Goal: Transaction & Acquisition: Obtain resource

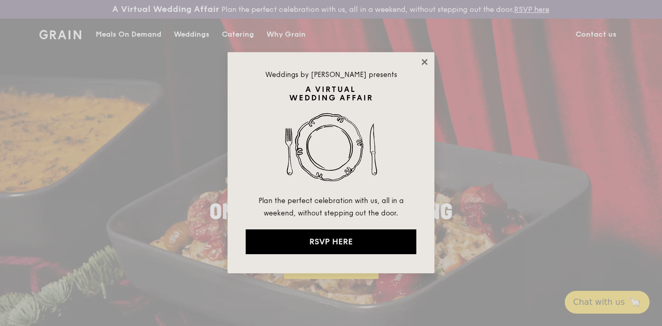
click at [426, 63] on icon at bounding box center [425, 62] width 6 height 6
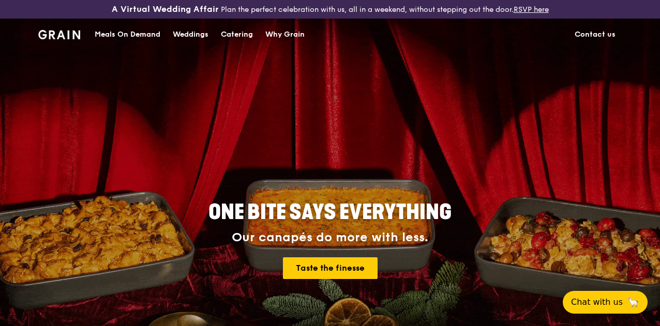
click at [226, 48] on div "Catering" at bounding box center [237, 34] width 32 height 31
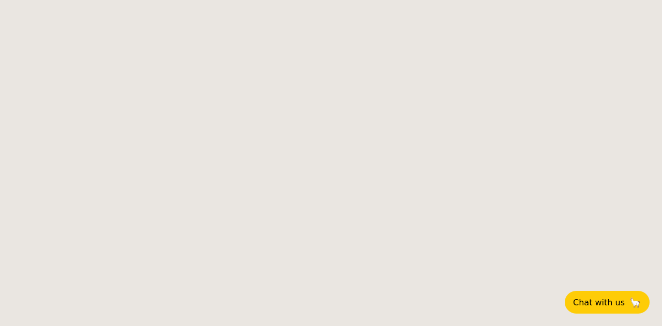
select select
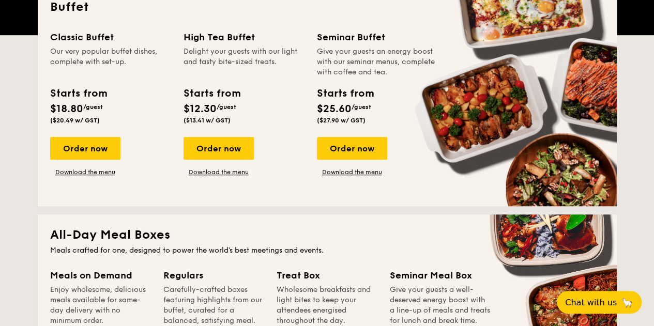
scroll to position [271, 0]
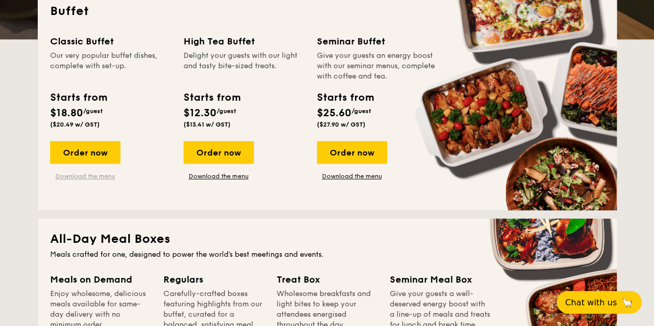
click at [81, 181] on link "Download the menu" at bounding box center [85, 176] width 70 height 8
